Goal: Task Accomplishment & Management: Complete application form

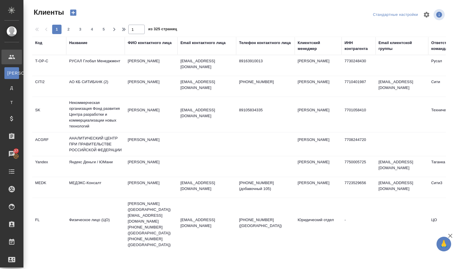
select select "RU"
click at [82, 42] on div "Название" at bounding box center [78, 43] width 18 height 6
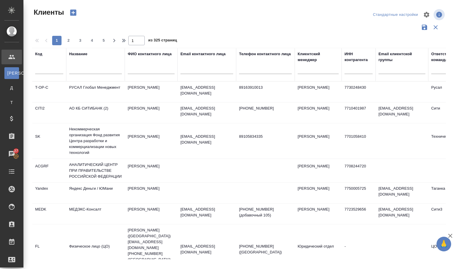
click at [85, 66] on div at bounding box center [95, 71] width 53 height 14
paste input "КОМИТЕТ ПО ВНЕШНИМ СВЯЗЯМ [GEOGRAPHIC_DATA]"
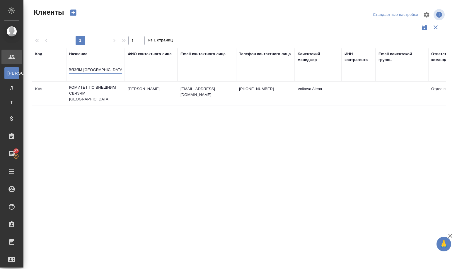
type input "КОМИТЕТ ПО ВНЕШНИМ СВЯЗЯМ [GEOGRAPHIC_DATA]"
click at [90, 97] on td "КОМИТЕТ ПО ВНЕШНИМ СВЯЗЯМ [GEOGRAPHIC_DATA]" at bounding box center [95, 92] width 59 height 23
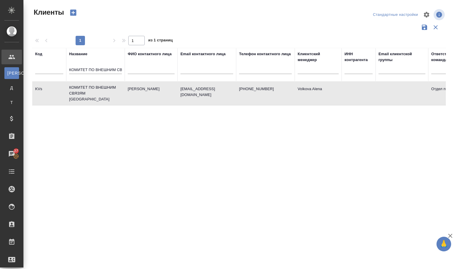
click at [90, 97] on td "КОМИТЕТ ПО ВНЕШНИМ СВЯЗЯМ [GEOGRAPHIC_DATA]" at bounding box center [95, 92] width 59 height 23
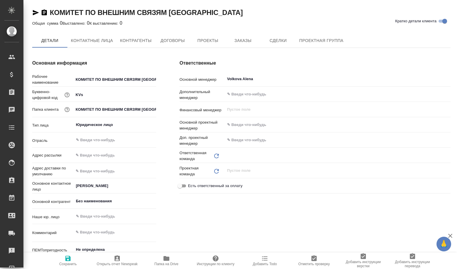
type textarea "x"
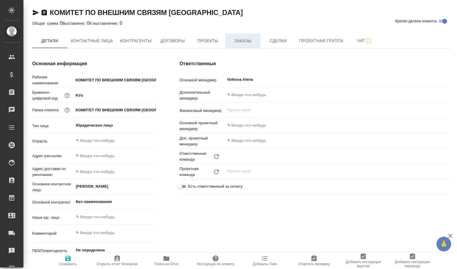
type textarea "x"
type input "Отдел продаж"
click at [273, 42] on span "Сделки" at bounding box center [278, 40] width 28 height 7
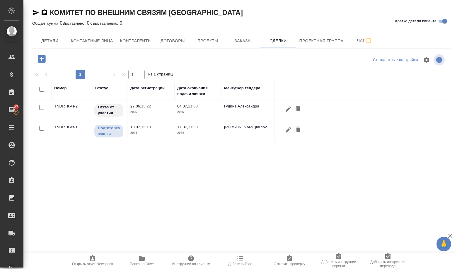
click at [42, 60] on icon "button" at bounding box center [42, 59] width 10 height 10
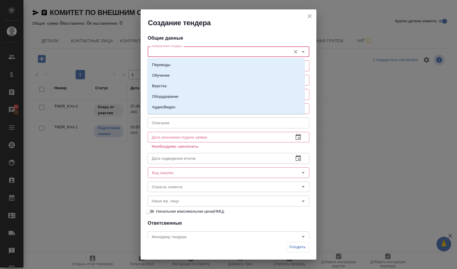
click at [168, 55] on input "Направление тендера" at bounding box center [219, 51] width 139 height 7
click at [170, 62] on li "Переводы" at bounding box center [225, 65] width 157 height 11
type input "Переводы"
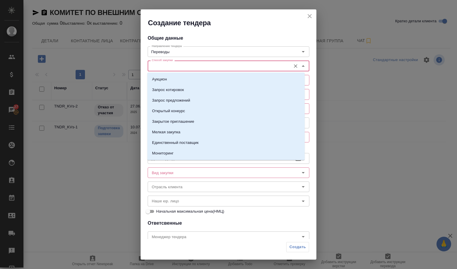
click at [169, 69] on input "Способ закупки" at bounding box center [219, 65] width 139 height 7
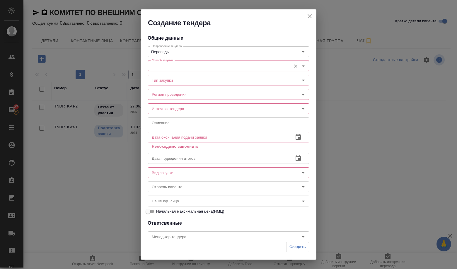
click at [168, 67] on input "Способ закупки" at bounding box center [219, 65] width 139 height 7
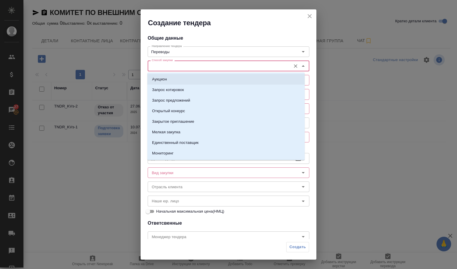
click at [167, 78] on li "Аукцион" at bounding box center [225, 79] width 157 height 11
type input "Аукцион"
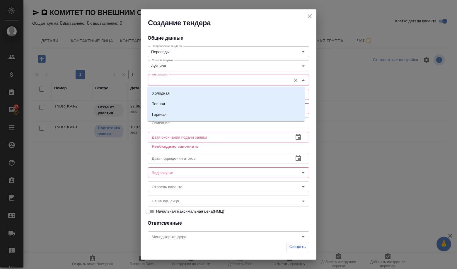
click at [167, 78] on input "Тип закупки" at bounding box center [219, 80] width 139 height 7
click at [169, 96] on li "Холодная" at bounding box center [225, 93] width 157 height 11
type input "Холодная"
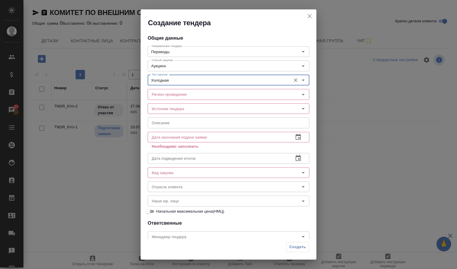
click at [169, 96] on input "Регион проведения" at bounding box center [219, 94] width 139 height 7
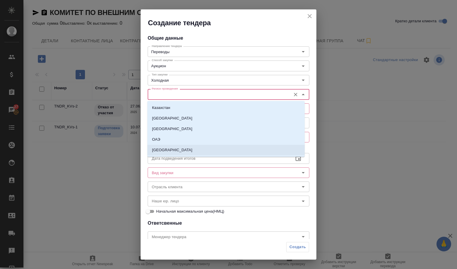
click at [168, 152] on li "[GEOGRAPHIC_DATA]" at bounding box center [225, 150] width 157 height 11
type input "[GEOGRAPHIC_DATA]"
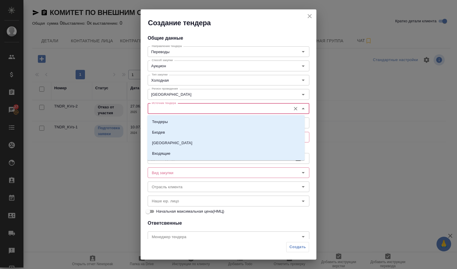
click at [175, 109] on input "Источник тендера" at bounding box center [219, 108] width 139 height 7
click at [171, 122] on li "Тендеры" at bounding box center [225, 121] width 157 height 11
type input "Тендеры"
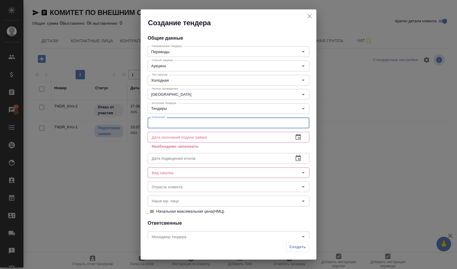
click at [171, 123] on input "text" at bounding box center [229, 122] width 162 height 11
paste input "Оказание услуг по устному переводу (последовательный и синхронный) с иностранны…"
type input "Оказание услуг по устному переводу (последовательный и синхронный) с иностранны…"
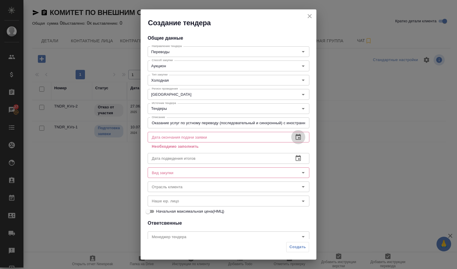
click at [295, 137] on icon "button" at bounding box center [298, 136] width 7 height 7
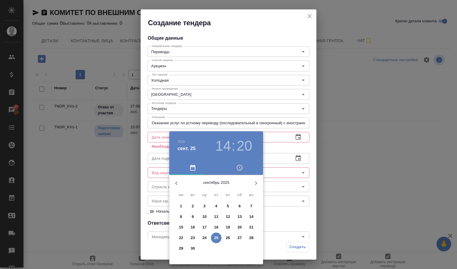
click at [259, 180] on icon "button" at bounding box center [256, 182] width 7 height 7
click at [219, 207] on span "2" at bounding box center [216, 206] width 11 height 6
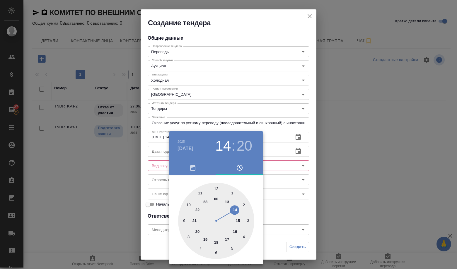
click at [190, 237] on div at bounding box center [216, 220] width 76 height 76
click at [216, 192] on div at bounding box center [216, 220] width 76 height 76
type input "02.10.2025 08:00"
click at [276, 197] on div at bounding box center [228, 134] width 457 height 269
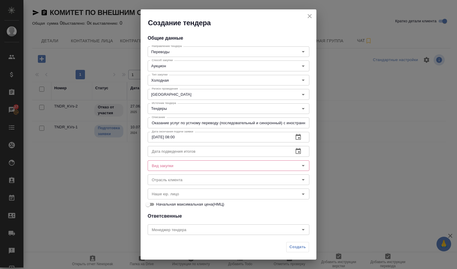
click at [202, 150] on input "text" at bounding box center [218, 151] width 141 height 11
click at [296, 152] on icon "button" at bounding box center [298, 151] width 5 height 6
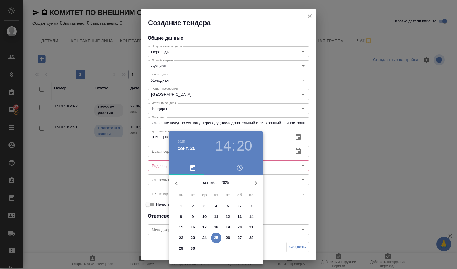
click at [256, 183] on icon "button" at bounding box center [256, 182] width 7 height 7
click at [182, 222] on button "13" at bounding box center [181, 227] width 11 height 11
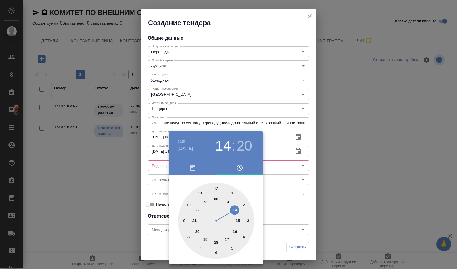
click at [215, 190] on div at bounding box center [216, 220] width 76 height 76
click at [216, 190] on div at bounding box center [216, 220] width 76 height 76
type input "13.10.2025 12:00"
click at [292, 191] on div at bounding box center [228, 134] width 457 height 269
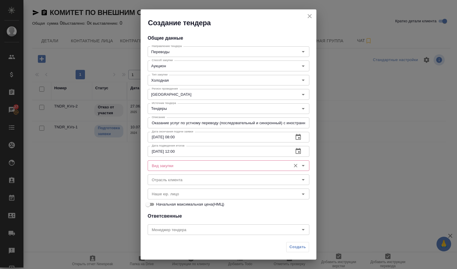
click at [161, 171] on div "Вид закупки Вид закупки" at bounding box center [229, 165] width 162 height 14
click at [162, 167] on input "Вид закупки" at bounding box center [219, 165] width 139 height 7
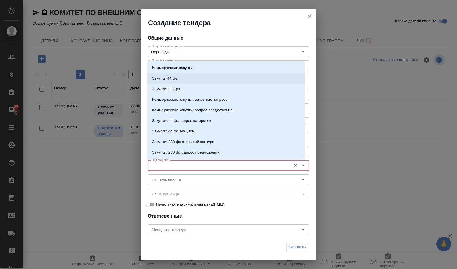
click at [162, 78] on p "Закупки 44 фз" at bounding box center [165, 78] width 26 height 6
type input "Закупки 44 фз"
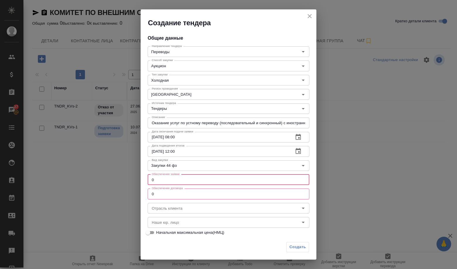
drag, startPoint x: 164, startPoint y: 179, endPoint x: 148, endPoint y: 179, distance: 16.4
click at [148, 179] on input "0" at bounding box center [229, 179] width 162 height 11
type input "1"
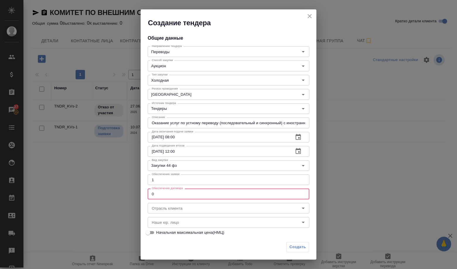
drag, startPoint x: 155, startPoint y: 192, endPoint x: 150, endPoint y: 193, distance: 6.0
click at [150, 193] on input "0" at bounding box center [229, 193] width 162 height 11
drag, startPoint x: 157, startPoint y: 192, endPoint x: 153, endPoint y: 194, distance: 4.4
click at [153, 194] on input "01" at bounding box center [229, 193] width 162 height 11
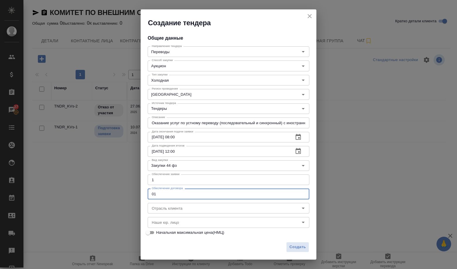
drag, startPoint x: 150, startPoint y: 194, endPoint x: 160, endPoint y: 193, distance: 10.0
click at [160, 193] on input "01" at bounding box center [229, 193] width 162 height 11
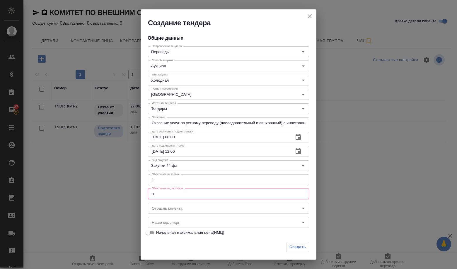
drag, startPoint x: 164, startPoint y: 194, endPoint x: 142, endPoint y: 192, distance: 22.3
click at [142, 192] on div "Общие данные Направление тендера Переводы Направление тендера Способ закупки Ау…" at bounding box center [229, 133] width 176 height 211
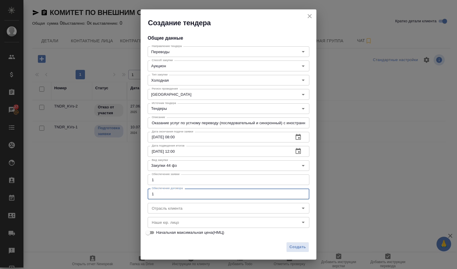
type input "0"
type input "1"
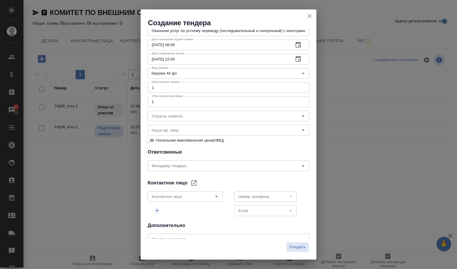
scroll to position [121, 0]
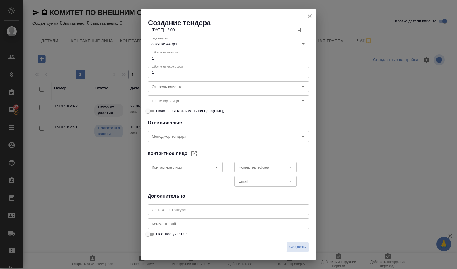
click at [200, 210] on input "text" at bounding box center [229, 209] width 162 height 11
paste input "https://zakupki.gov.ru/epz/order/notice/ea20/view/common-info.html?regNumber=01…"
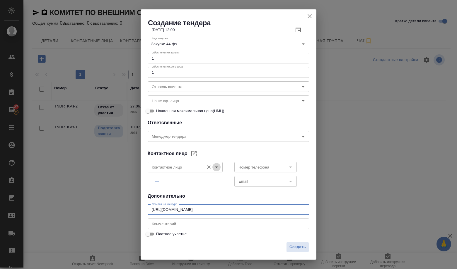
click at [215, 164] on icon "Open" at bounding box center [216, 166] width 7 height 7
type input "https://zakupki.gov.ru/epz/order/notice/ea20/view/common-info.html?regNumber=01…"
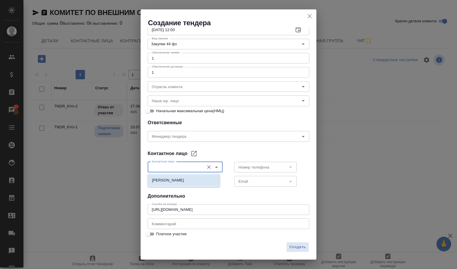
click at [185, 181] on li "[PERSON_NAME]" at bounding box center [183, 180] width 73 height 11
type input "[PERSON_NAME]"
click at [287, 166] on icon "Open" at bounding box center [290, 166] width 7 height 7
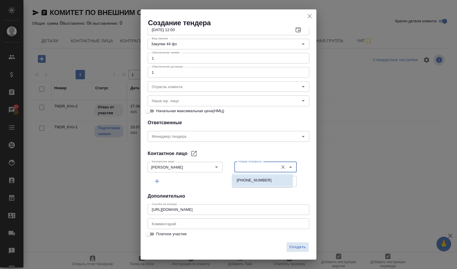
click at [239, 183] on p "[PHONE_NUMBER]" at bounding box center [254, 180] width 35 height 6
type input "[PHONE_NUMBER]"
click at [243, 184] on input "Email" at bounding box center [255, 180] width 39 height 7
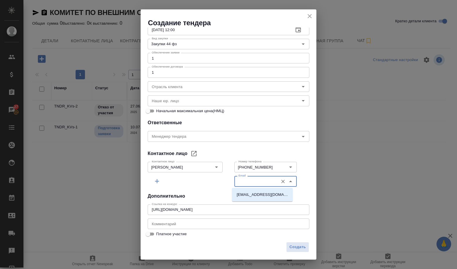
click at [256, 194] on p "[EMAIL_ADDRESS][DOMAIN_NAME]" at bounding box center [262, 194] width 51 height 6
type input "[EMAIL_ADDRESS][DOMAIN_NAME]"
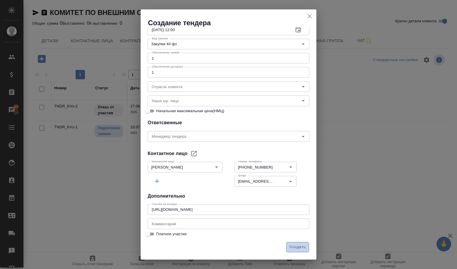
click at [295, 247] on span "Создать" at bounding box center [298, 246] width 16 height 7
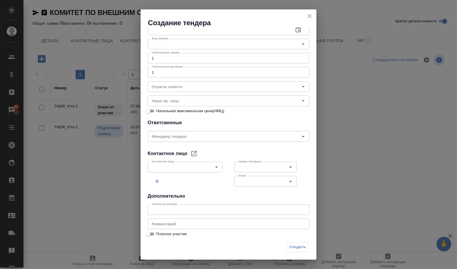
scroll to position [94, 0]
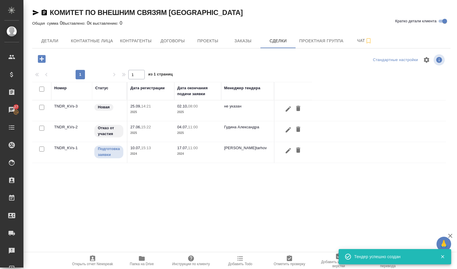
click at [55, 107] on td "TNDR_KVs-3" at bounding box center [71, 110] width 41 height 21
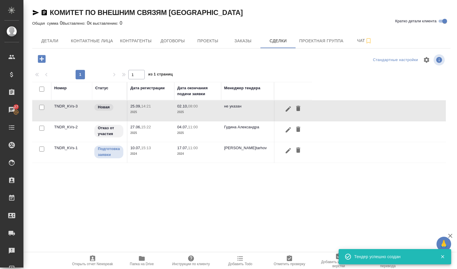
click at [55, 107] on td "TNDR_KVs-3" at bounding box center [71, 110] width 41 height 21
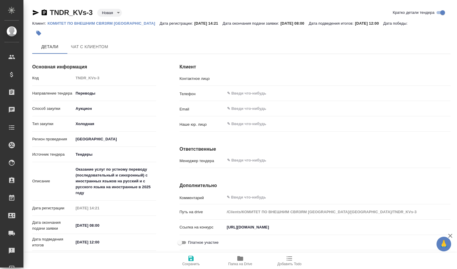
type input "[PERSON_NAME]"
click at [104, 13] on body "🙏 .cls-1 fill:#fff; AWATERA Volkova [PERSON_NAME] Спецификации Заказы Чаты Todo…" at bounding box center [228, 134] width 457 height 269
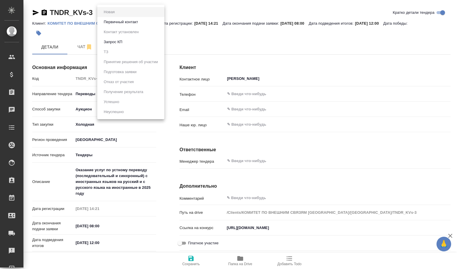
click at [123, 23] on button "Первичный контакт" at bounding box center [121, 22] width 38 height 6
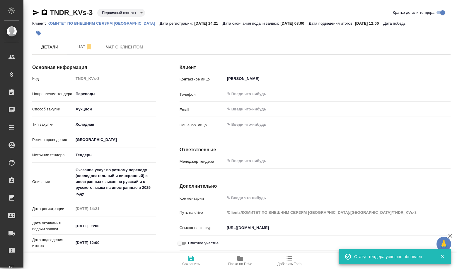
click at [121, 13] on body "🙏 .cls-1 fill:#fff; AWATERA Volkova [PERSON_NAME] Спецификации Заказы Чаты Todo…" at bounding box center [228, 134] width 457 height 269
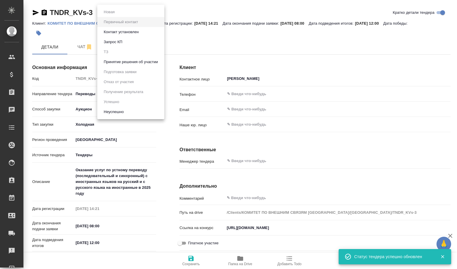
click at [130, 60] on button "Принятие решения об участии" at bounding box center [131, 62] width 58 height 6
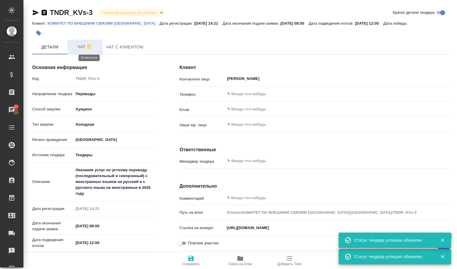
click at [86, 47] on icon "button" at bounding box center [89, 46] width 7 height 7
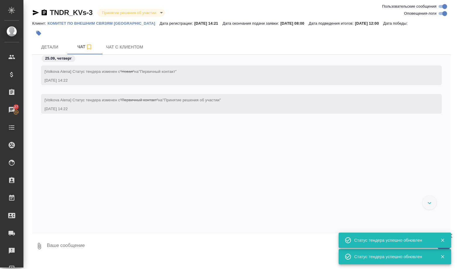
click at [66, 242] on textarea at bounding box center [248, 246] width 405 height 20
paste textarea "Lorem ipsumdolor s ametcon Adipisci! El seddoeius temporinci utlaboreetdolore m…"
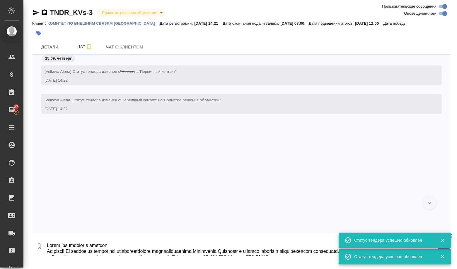
scroll to position [1200, 0]
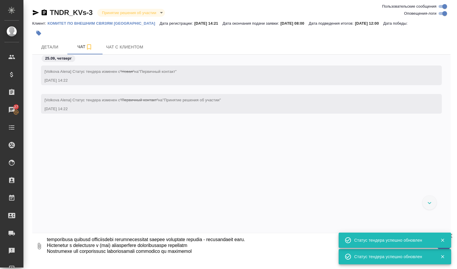
type textarea "Lorem ipsumdolor s ametcon Adipisci! El seddoeius temporinci utlaboreetdolore m…"
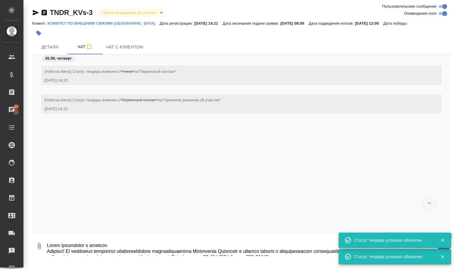
scroll to position [57, 0]
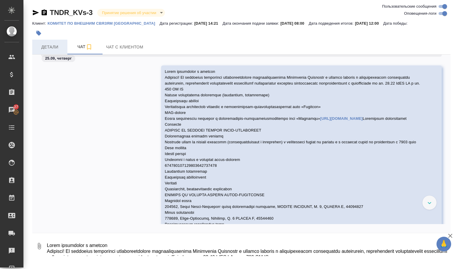
click at [52, 47] on span "Детали" at bounding box center [50, 46] width 28 height 7
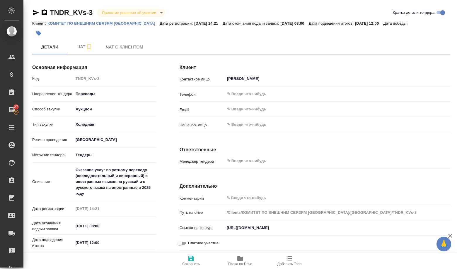
click at [251, 262] on span "Папка на Drive" at bounding box center [240, 263] width 24 height 4
